Goal: Use online tool/utility: Utilize a website feature to perform a specific function

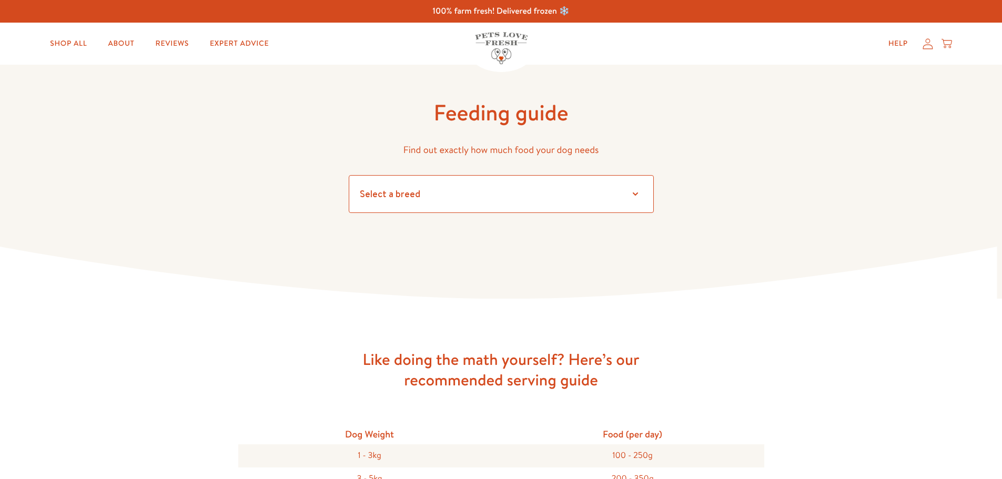
click at [378, 197] on select "Select a breed" at bounding box center [501, 194] width 305 height 38
select select "13"
click at [349, 175] on select "Select a breed Affenpinscher Afghan hound Airedale terrier Akita Alaskan Malamu…" at bounding box center [501, 194] width 305 height 38
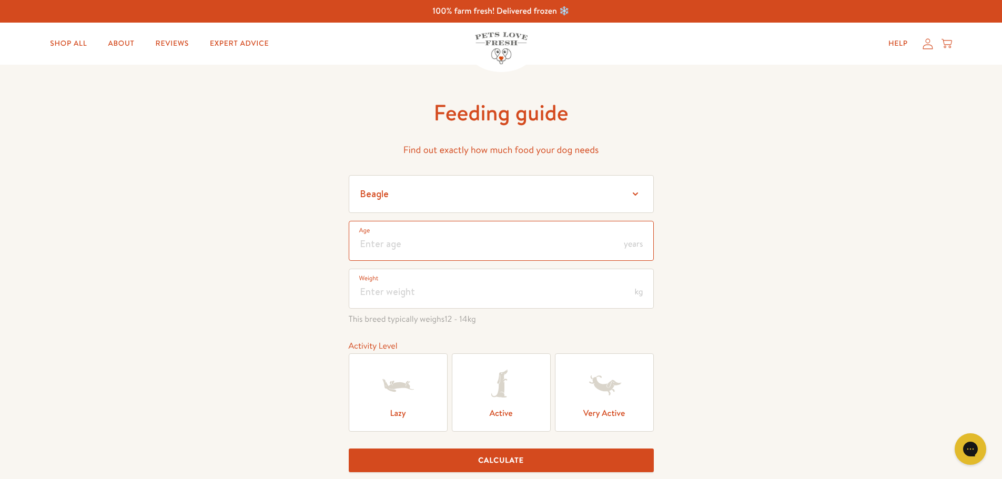
click at [375, 241] on input "number" at bounding box center [501, 241] width 305 height 40
type input "5"
type input "4"
click at [403, 297] on input "number" at bounding box center [501, 289] width 305 height 40
type input "12"
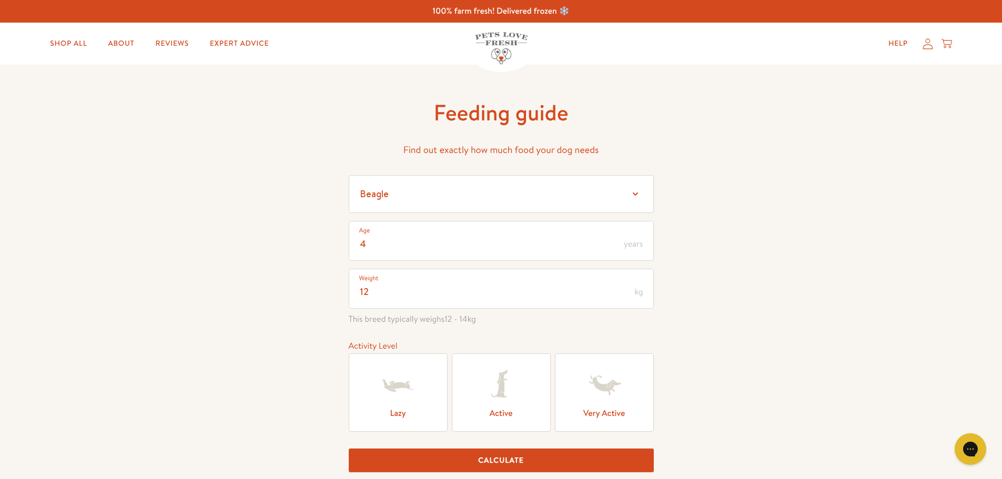
click at [519, 385] on icon at bounding box center [501, 385] width 42 height 42
click at [0, 0] on input "Active" at bounding box center [0, 0] width 0 height 0
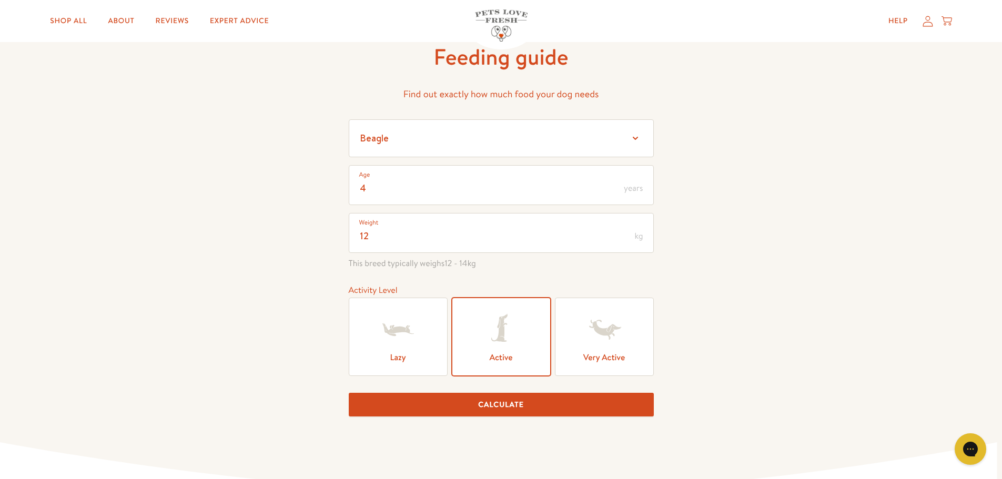
scroll to position [105, 0]
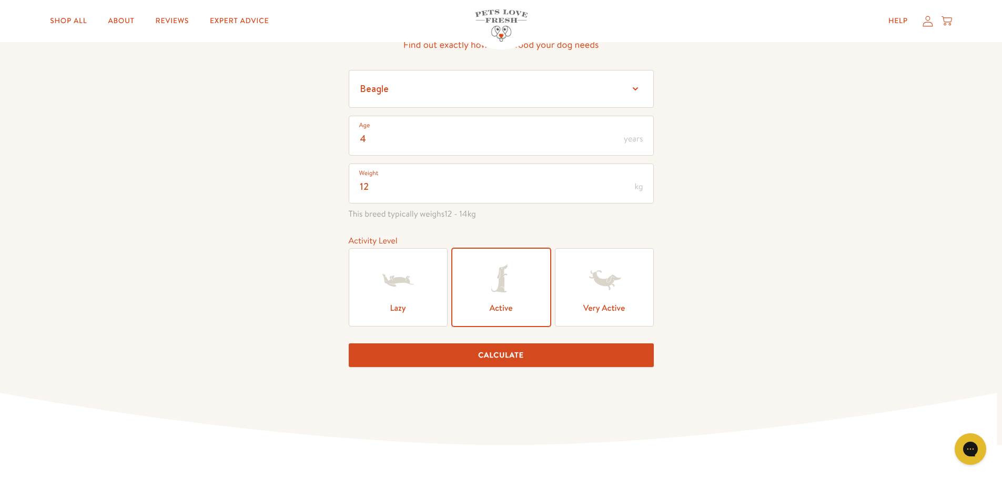
click at [514, 359] on button "Calculate" at bounding box center [501, 355] width 305 height 24
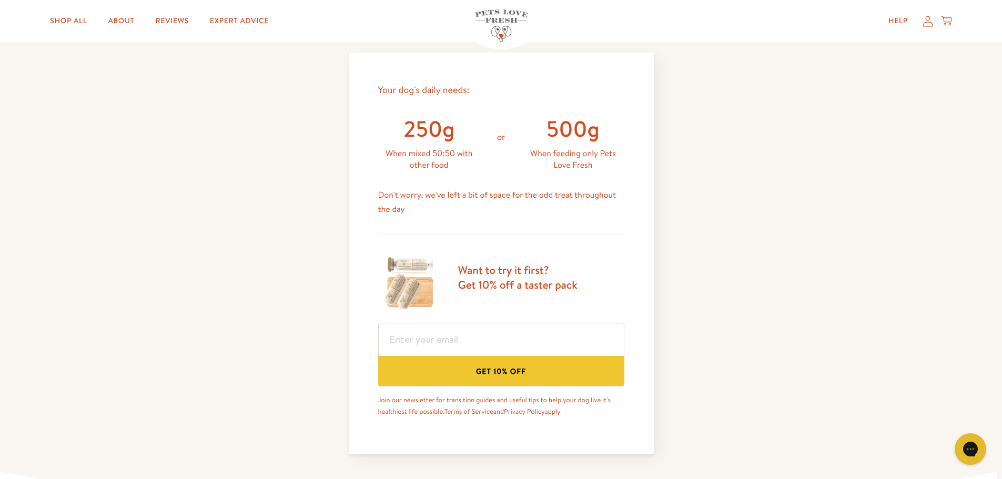
scroll to position [447, 0]
